Goal: Find specific page/section: Find specific page/section

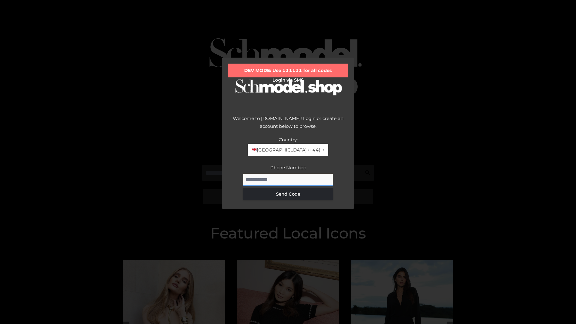
click at [288, 180] on input "Phone Number:" at bounding box center [288, 180] width 90 height 12
type input "**********"
click at [288, 194] on button "Send Code" at bounding box center [288, 194] width 90 height 12
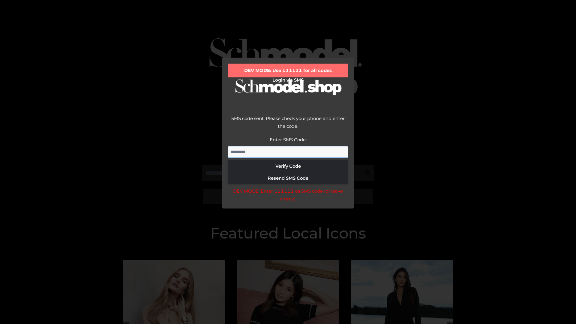
click at [288, 152] on input "Enter SMS Code:" at bounding box center [288, 152] width 120 height 12
type input "******"
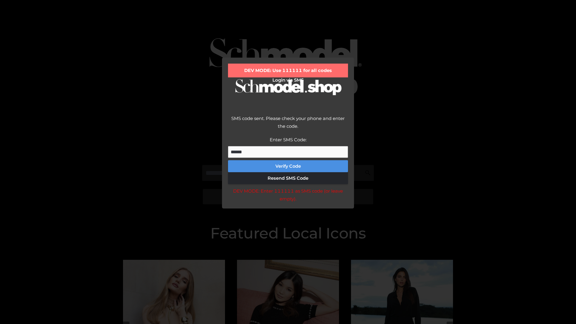
click at [288, 166] on button "Verify Code" at bounding box center [288, 166] width 120 height 12
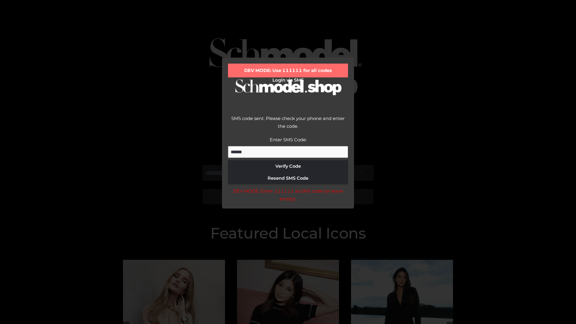
click at [288, 197] on div "DEV MODE: Enter 111111 as SMS code (or leave empty)." at bounding box center [288, 194] width 120 height 15
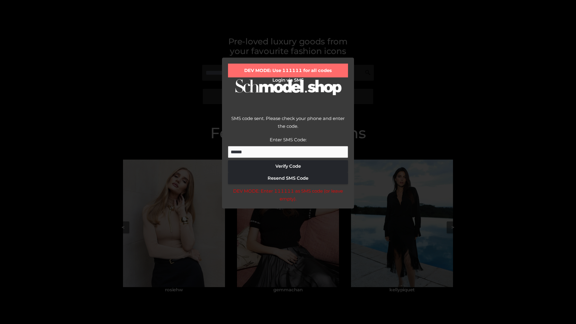
scroll to position [128, 0]
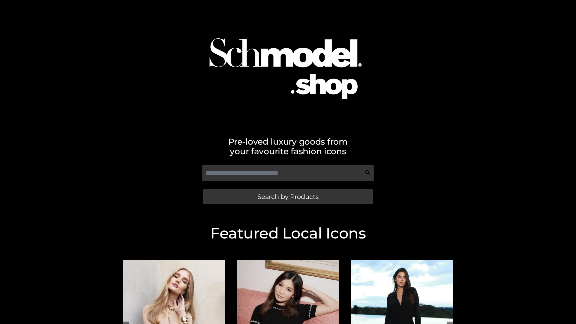
scroll to position [128, 0]
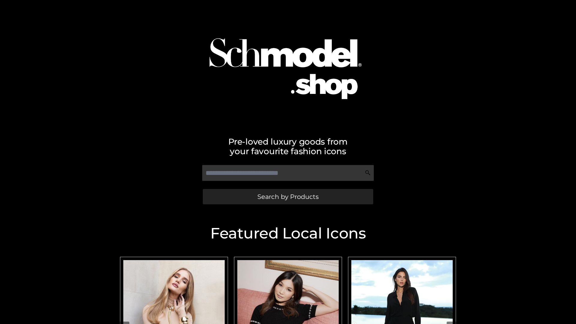
click at [288, 197] on span "Search by Products" at bounding box center [288, 197] width 61 height 6
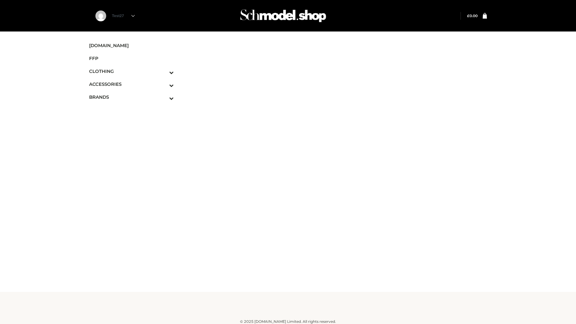
scroll to position [4, 0]
